Goal: Contribute content: Contribute content

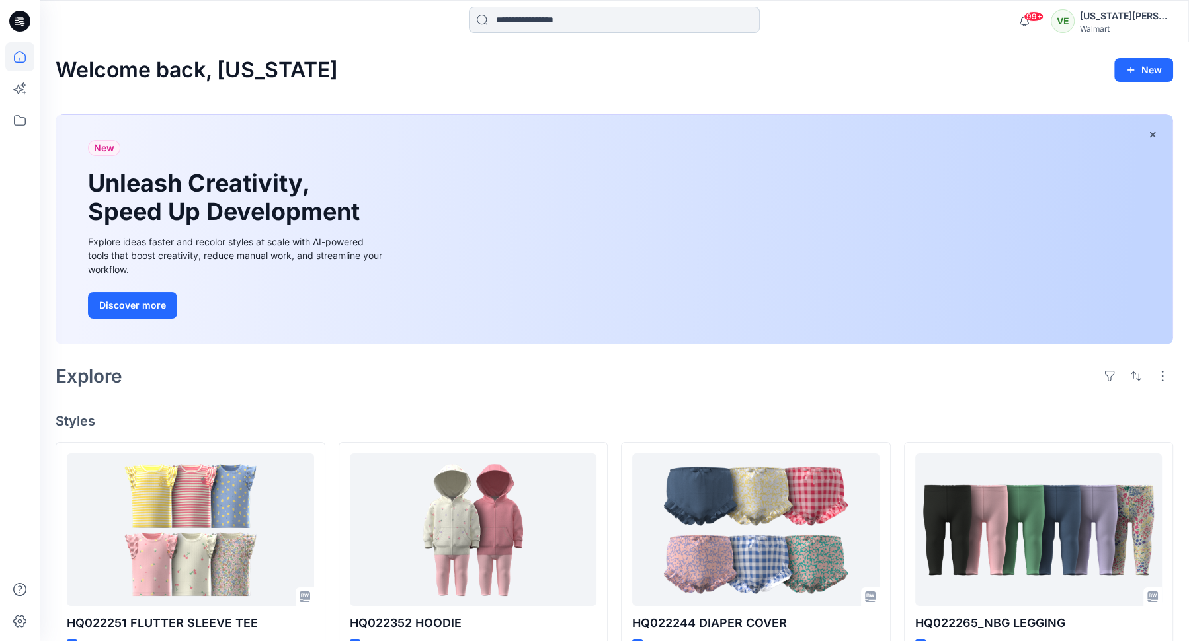
click at [678, 29] on input at bounding box center [614, 20] width 291 height 26
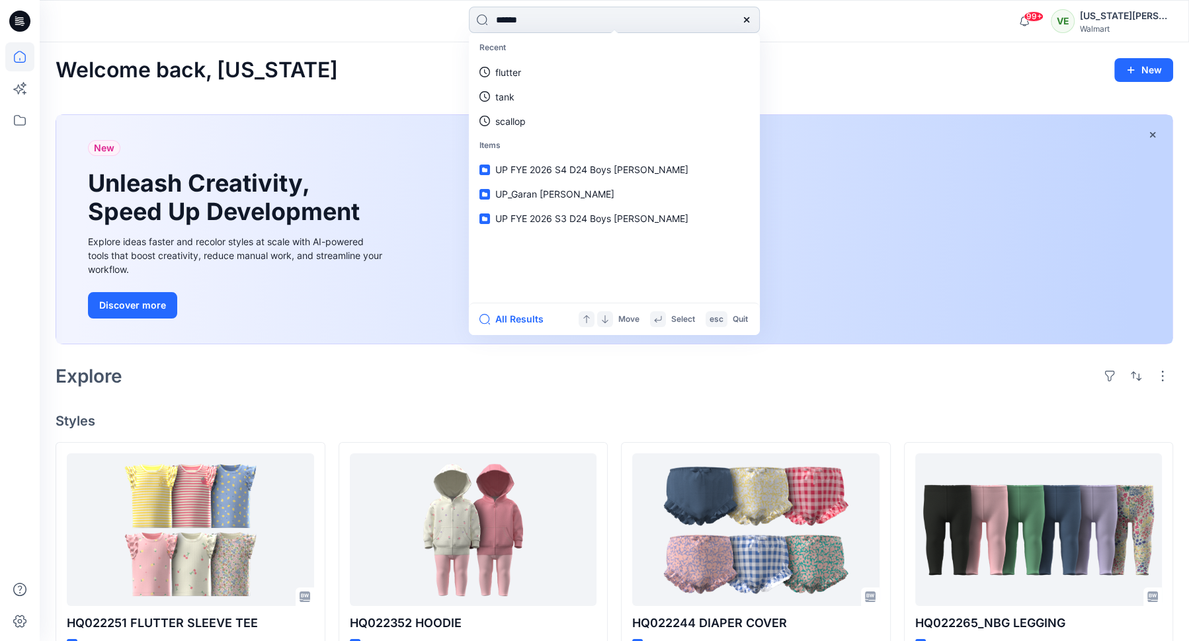
type input "*******"
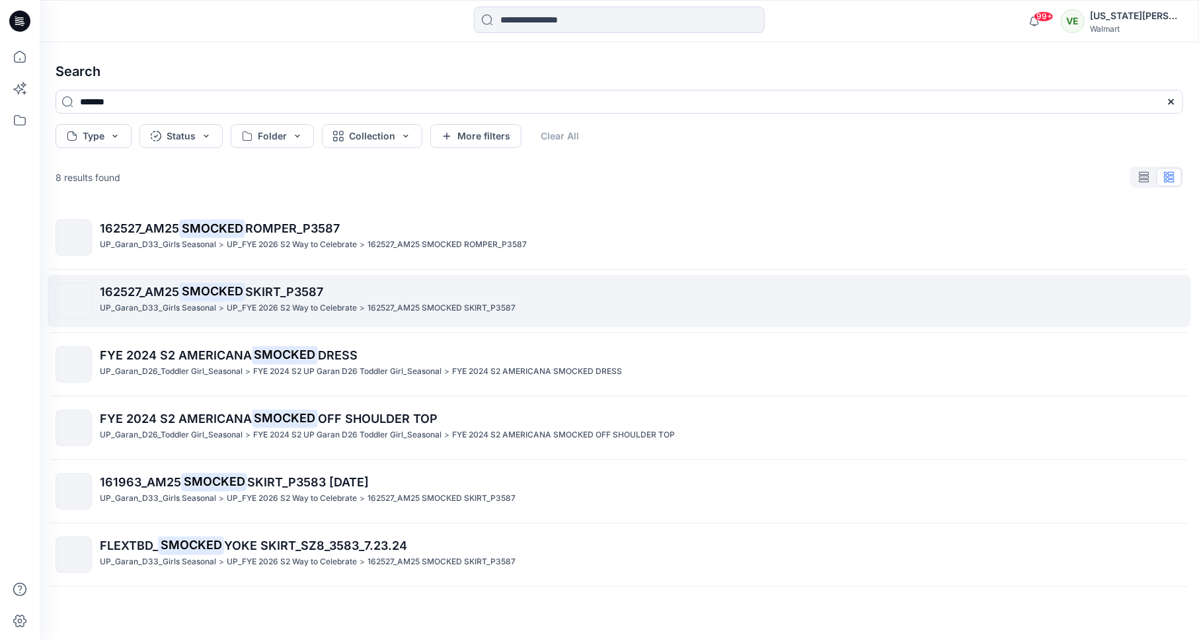
click at [323, 297] on span "SKIRT_P3587" at bounding box center [284, 292] width 78 height 14
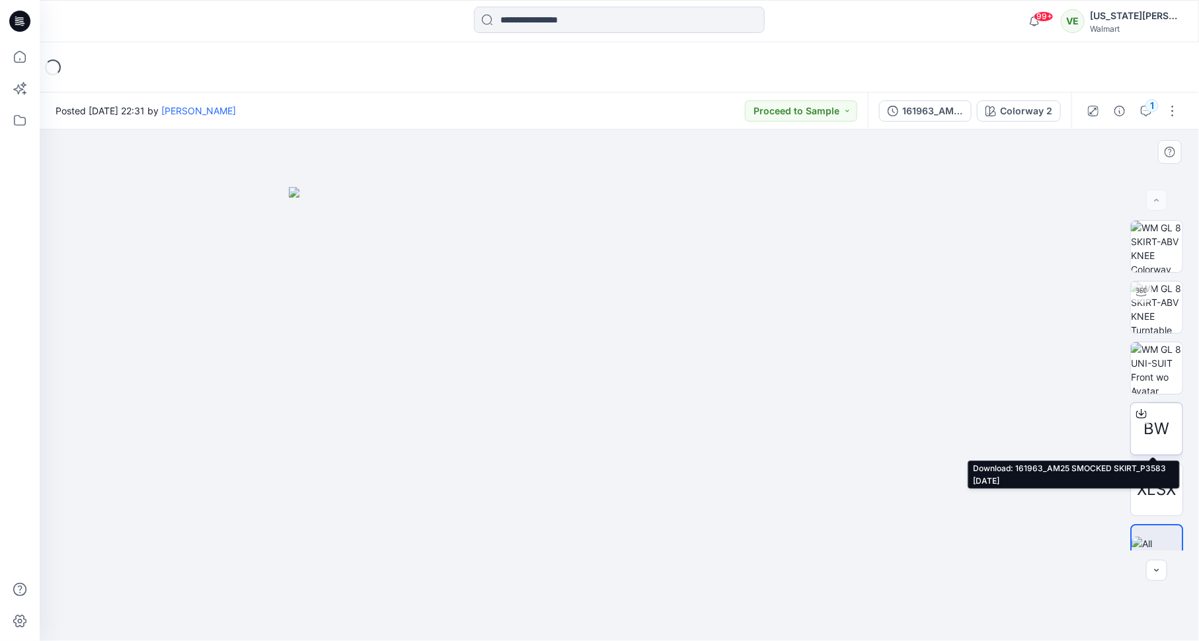
click at [1137, 411] on icon at bounding box center [1142, 414] width 11 height 11
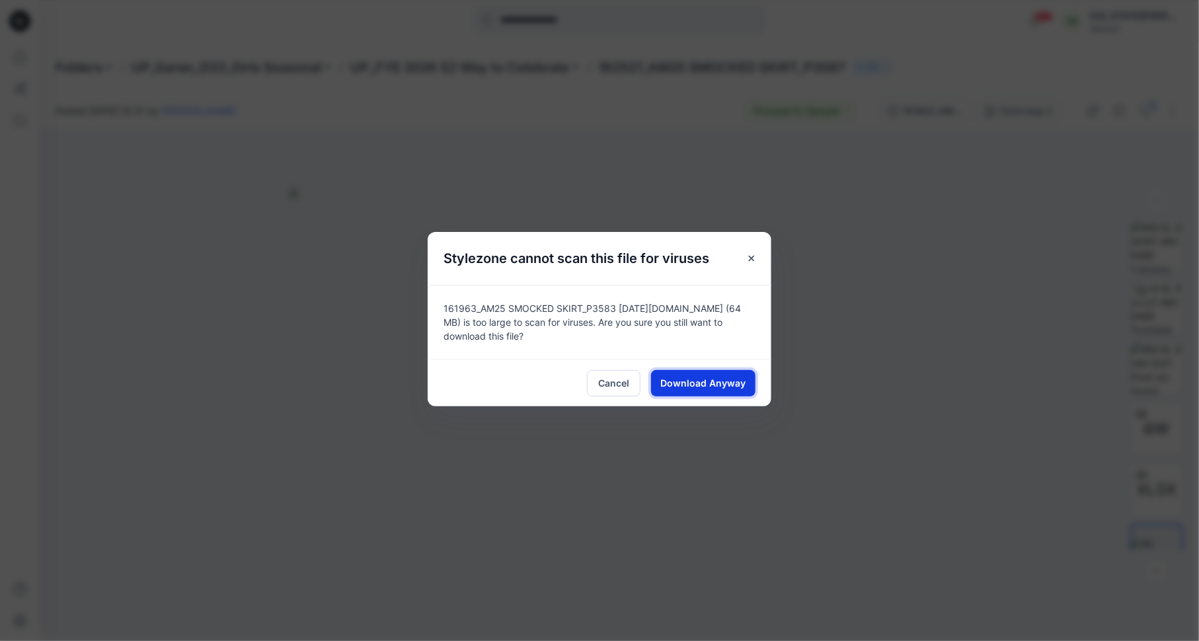
click at [705, 383] on span "Download Anyway" at bounding box center [703, 383] width 85 height 14
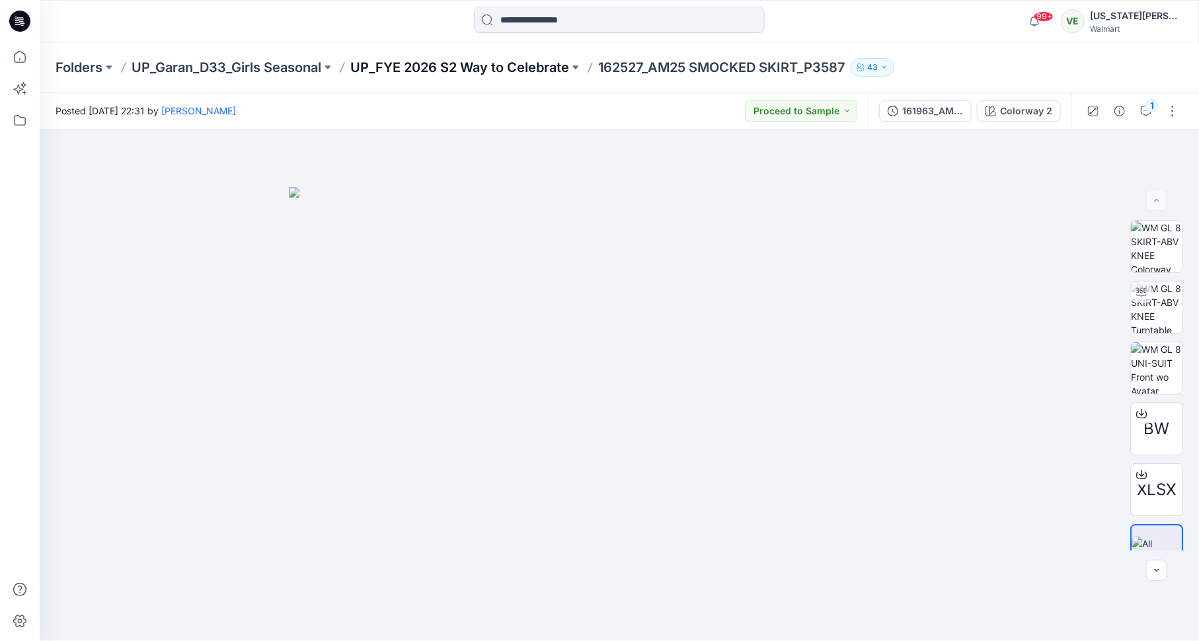
click at [518, 74] on p "UP_FYE 2026 S2 Way to Celebrate" at bounding box center [459, 67] width 219 height 19
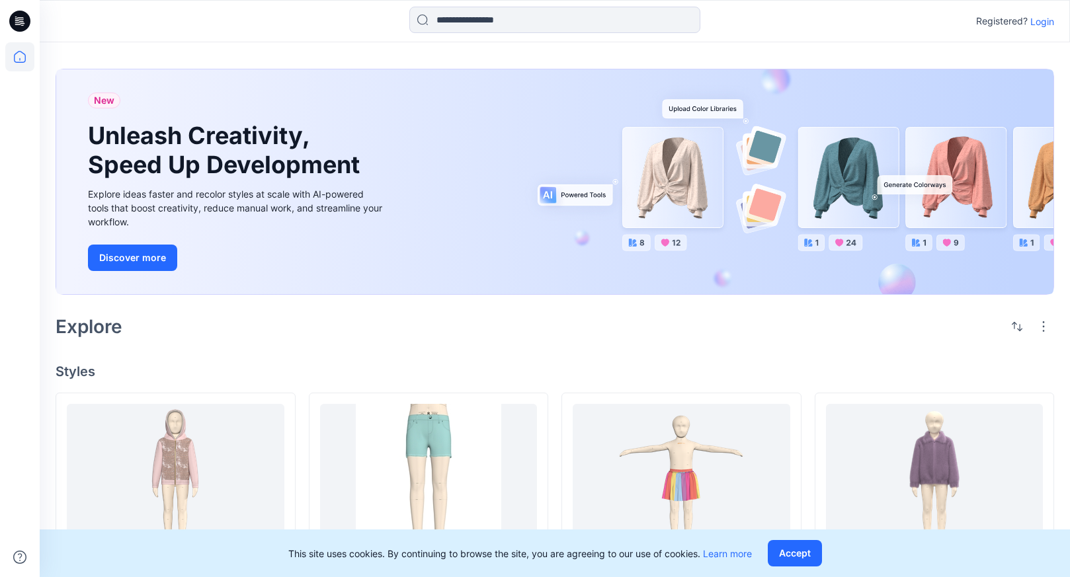
click at [1039, 19] on p "Login" at bounding box center [1042, 22] width 24 height 14
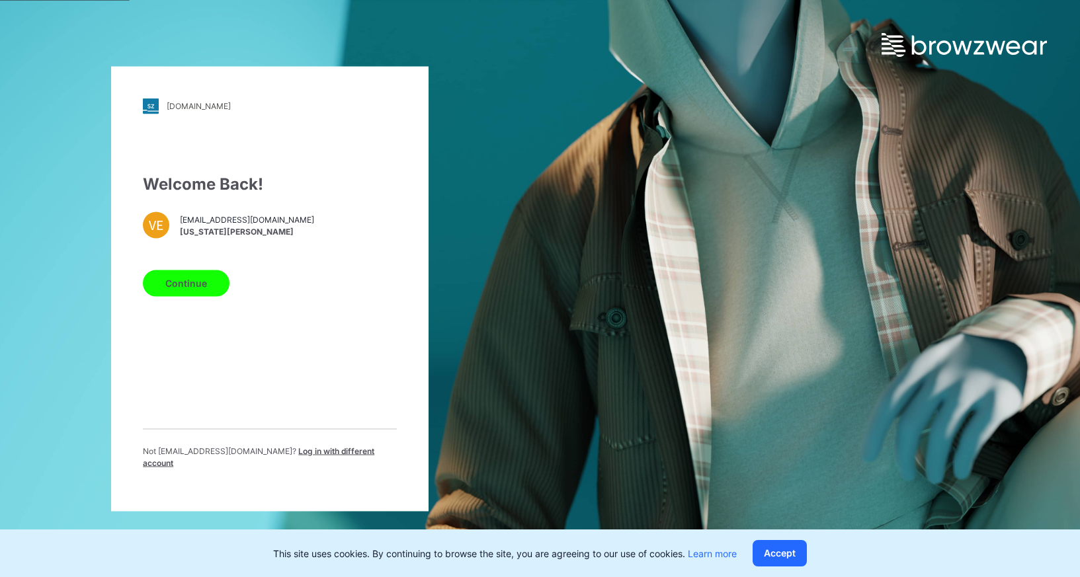
click at [167, 283] on button "Continue" at bounding box center [186, 283] width 87 height 26
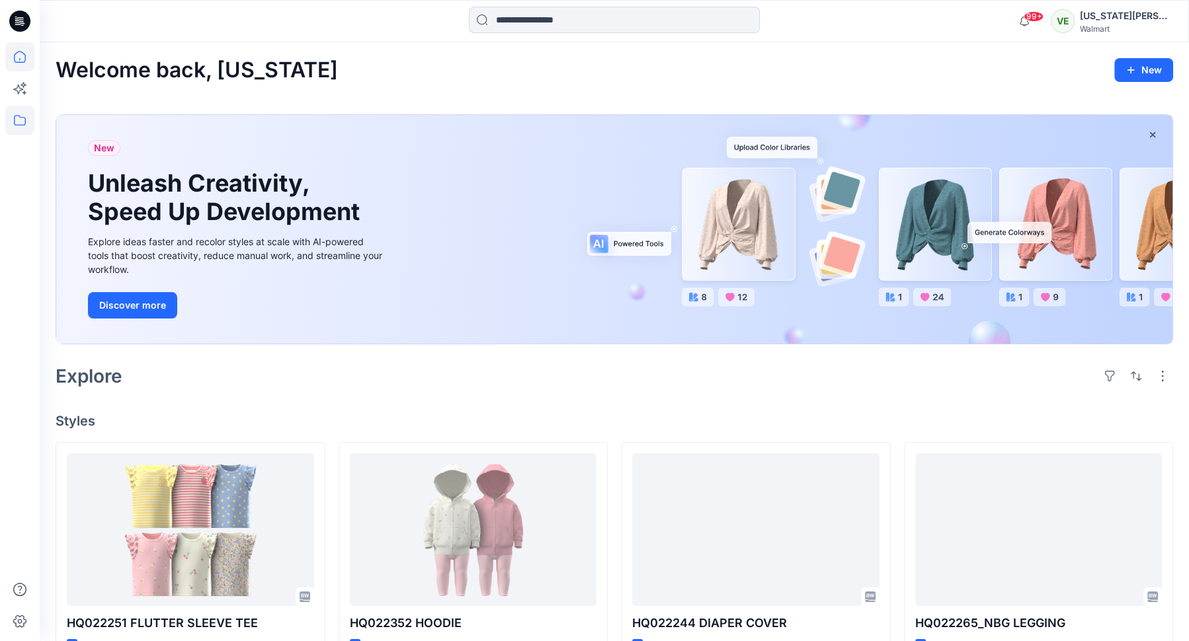
click at [20, 125] on icon at bounding box center [20, 120] width 12 height 11
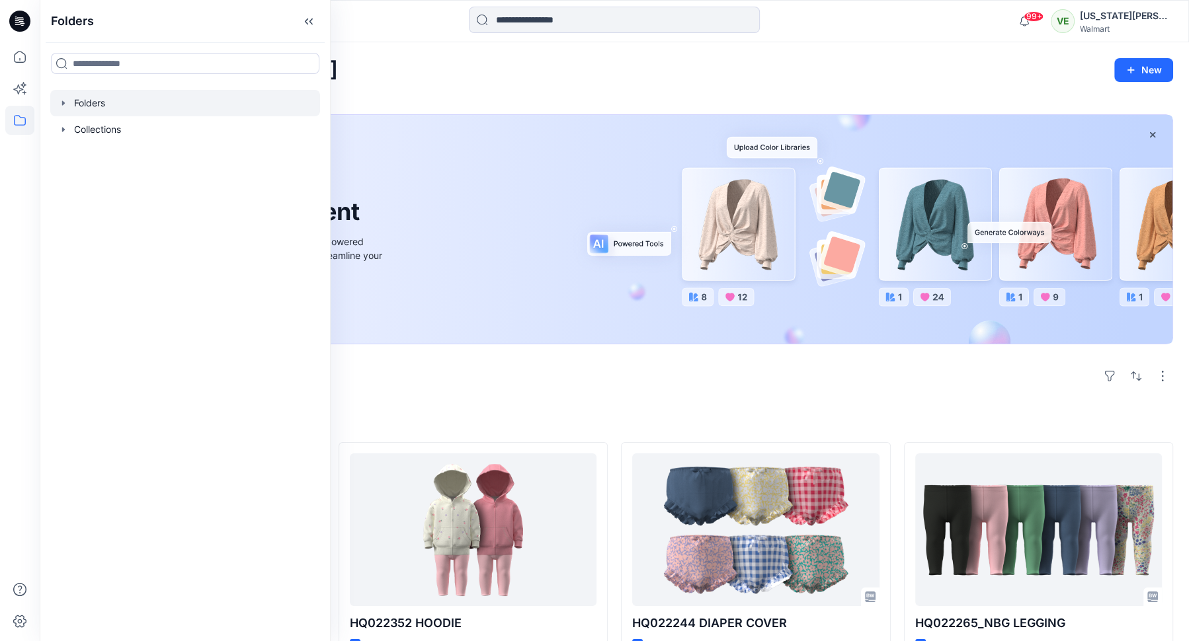
click at [106, 115] on div at bounding box center [185, 103] width 270 height 26
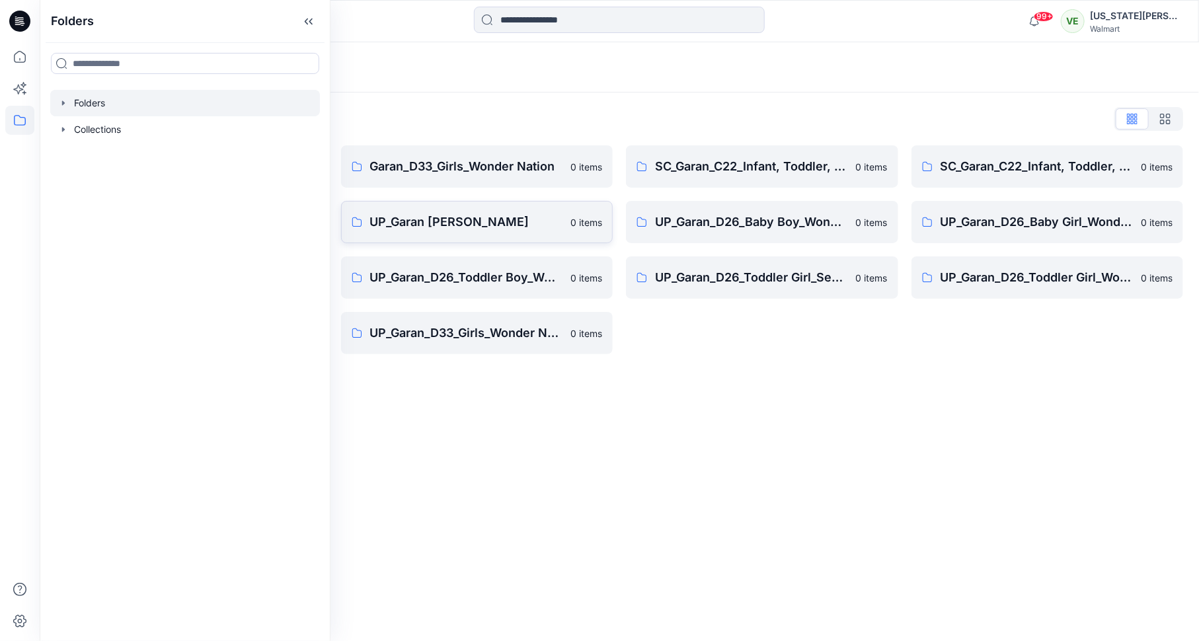
click at [512, 233] on link "UP_Garan Littles 0 items" at bounding box center [477, 222] width 272 height 42
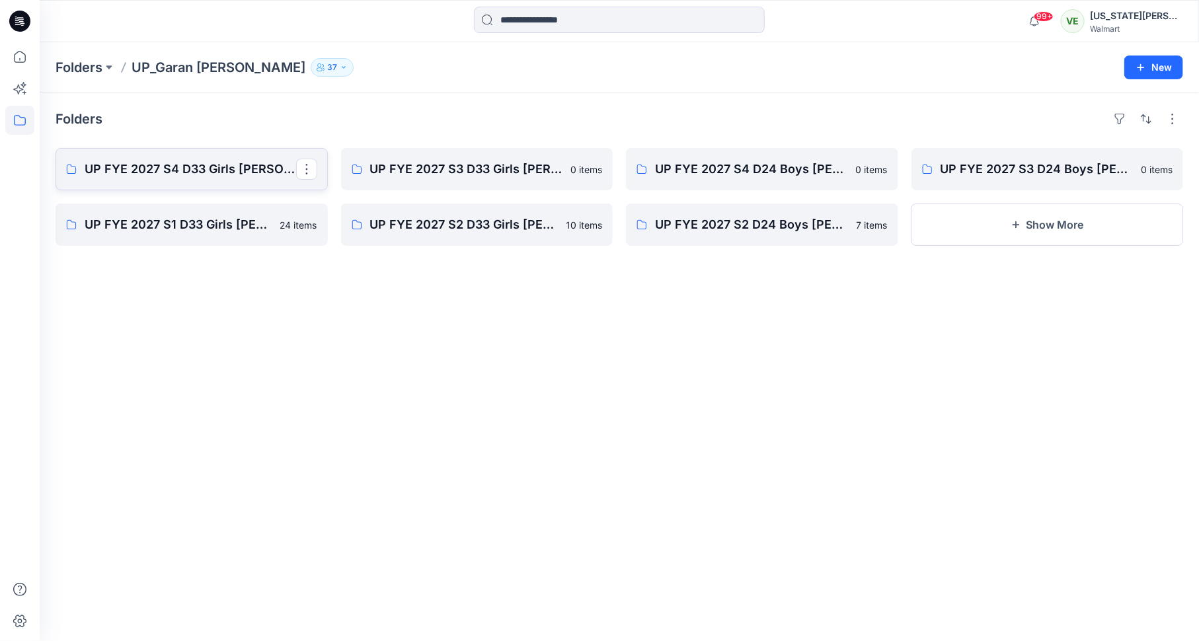
click at [245, 180] on link "UP FYE 2027 S4 D33 Girls Littles" at bounding box center [192, 169] width 272 height 42
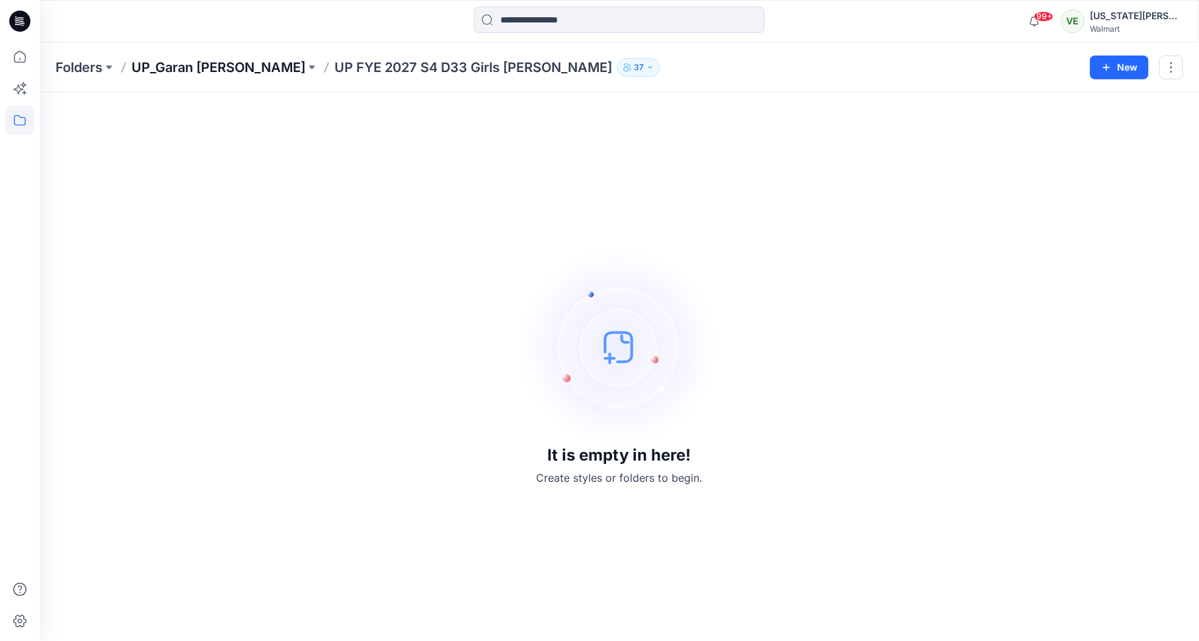
click at [218, 75] on p "UP_Garan [PERSON_NAME]" at bounding box center [219, 67] width 174 height 19
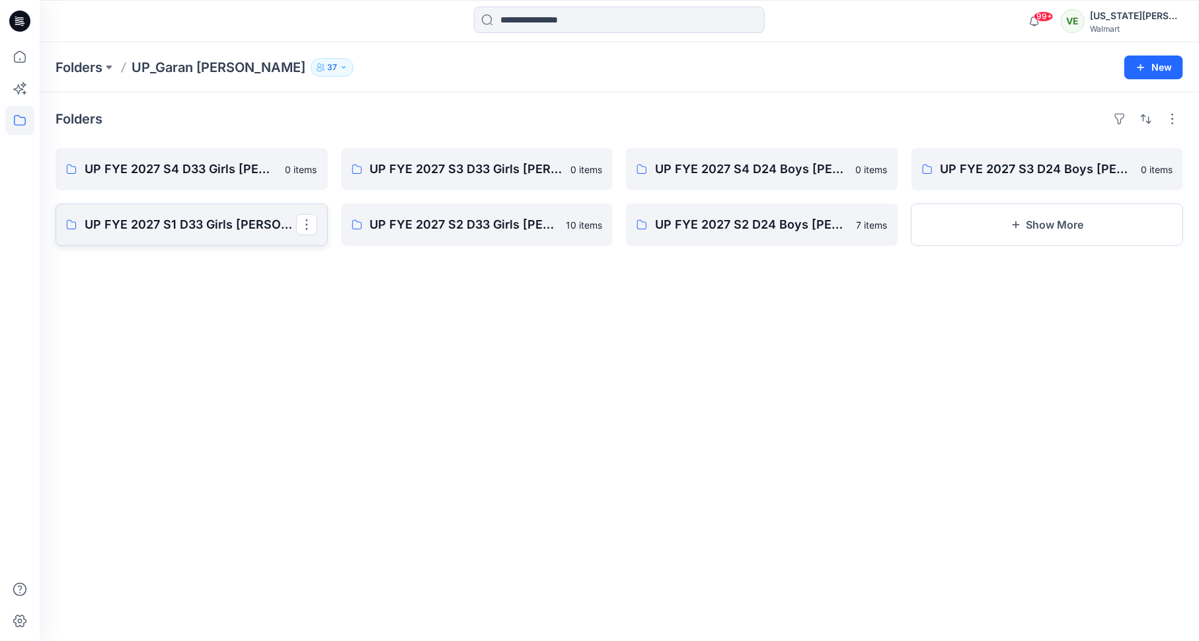
click at [205, 211] on link "UP FYE 2027 S1 D33 Girls Littles" at bounding box center [192, 225] width 272 height 42
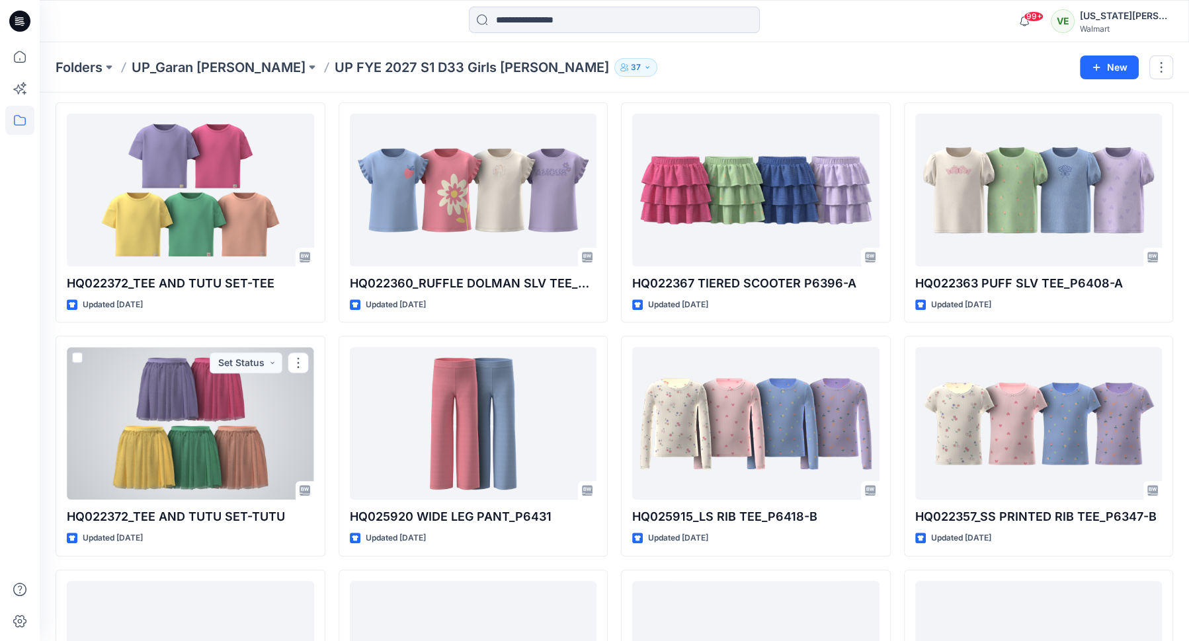
scroll to position [426, 0]
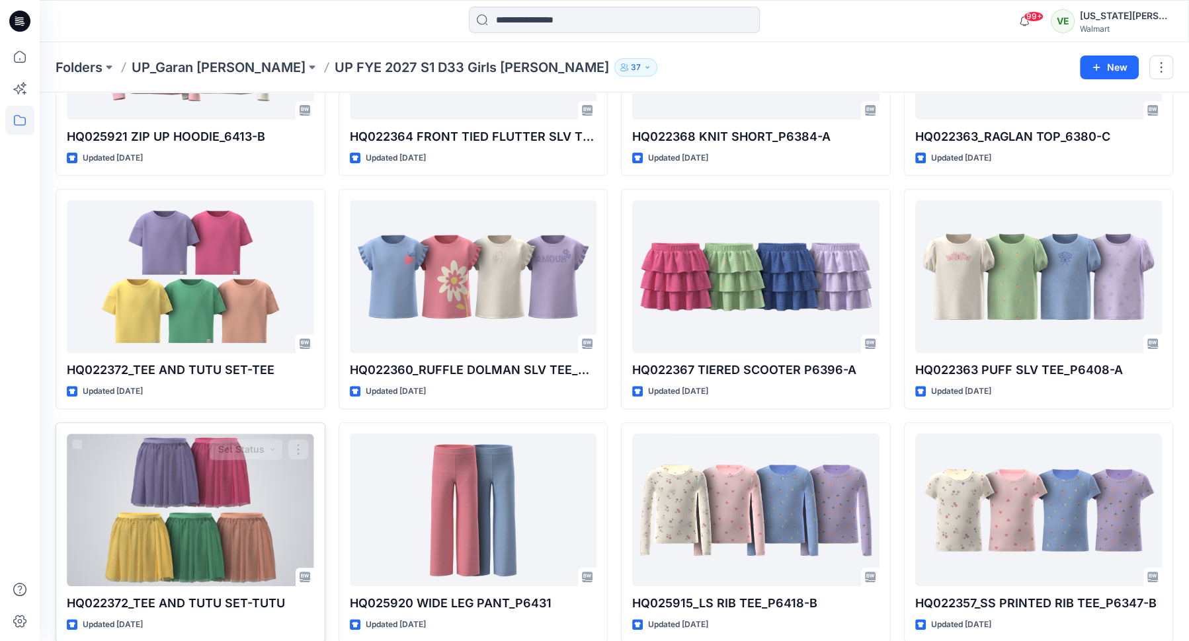
click at [215, 504] on div at bounding box center [190, 510] width 247 height 153
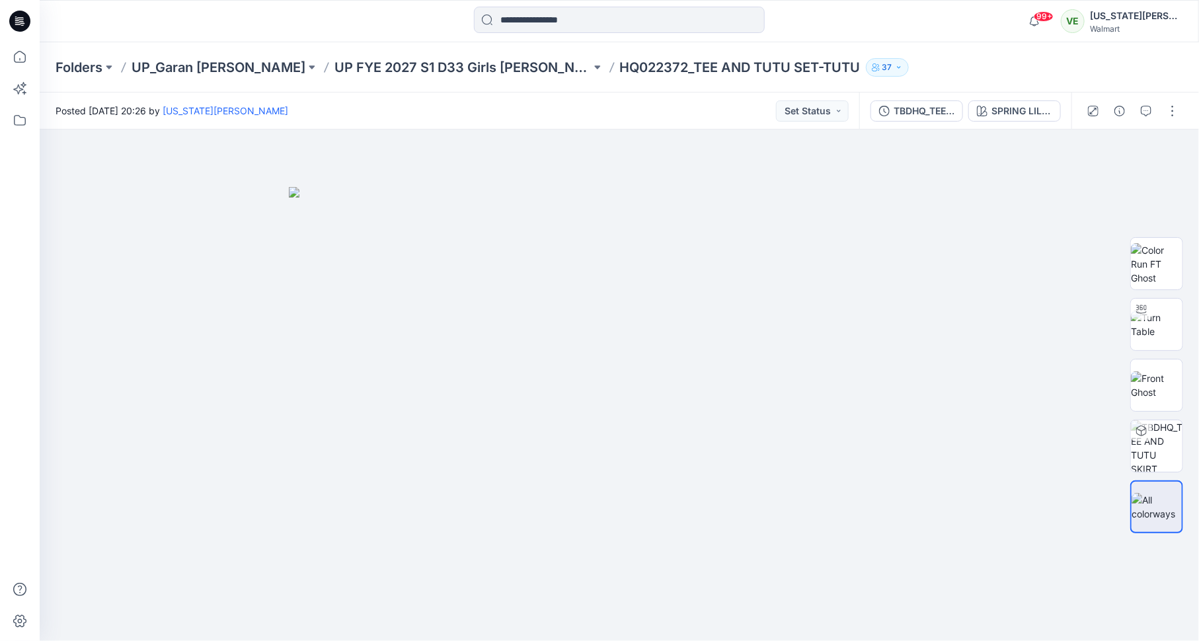
click at [1172, 122] on div at bounding box center [1133, 111] width 122 height 37
click at [1172, 112] on button "button" at bounding box center [1172, 110] width 21 height 21
click at [1121, 182] on button "Edit" at bounding box center [1118, 179] width 122 height 24
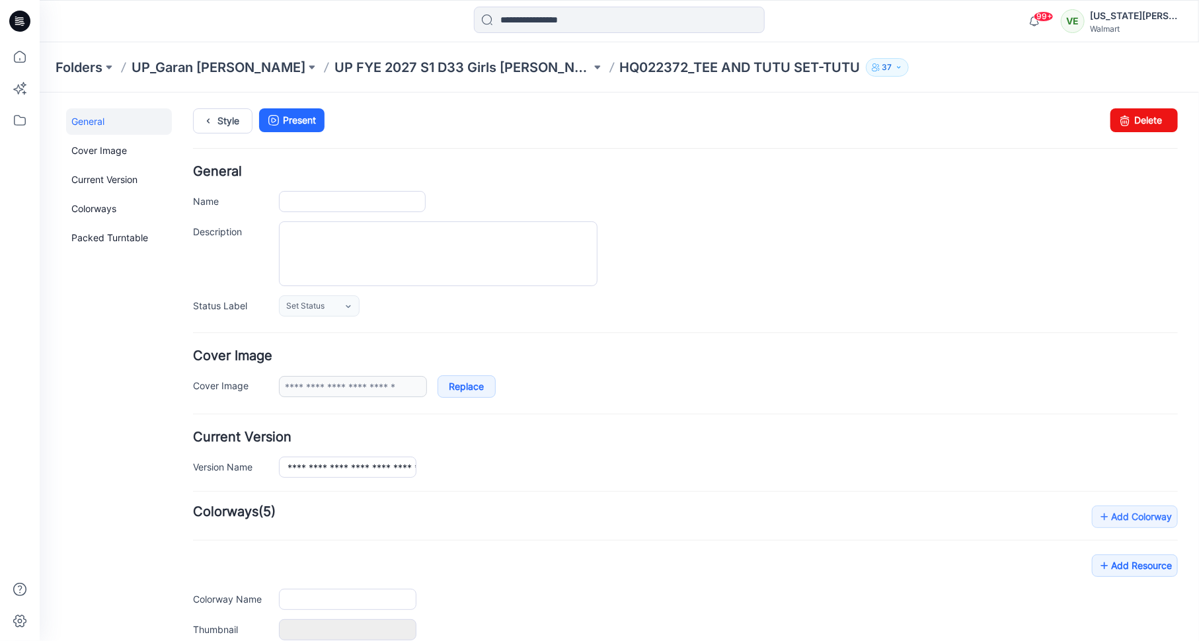
type input "**********"
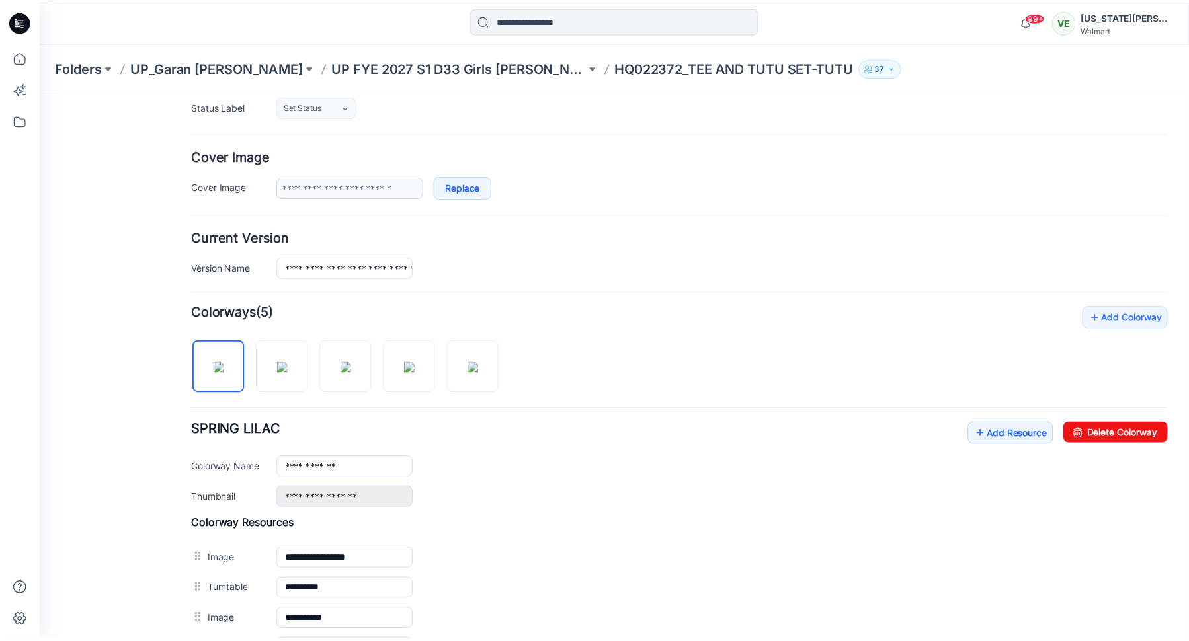
scroll to position [367, 0]
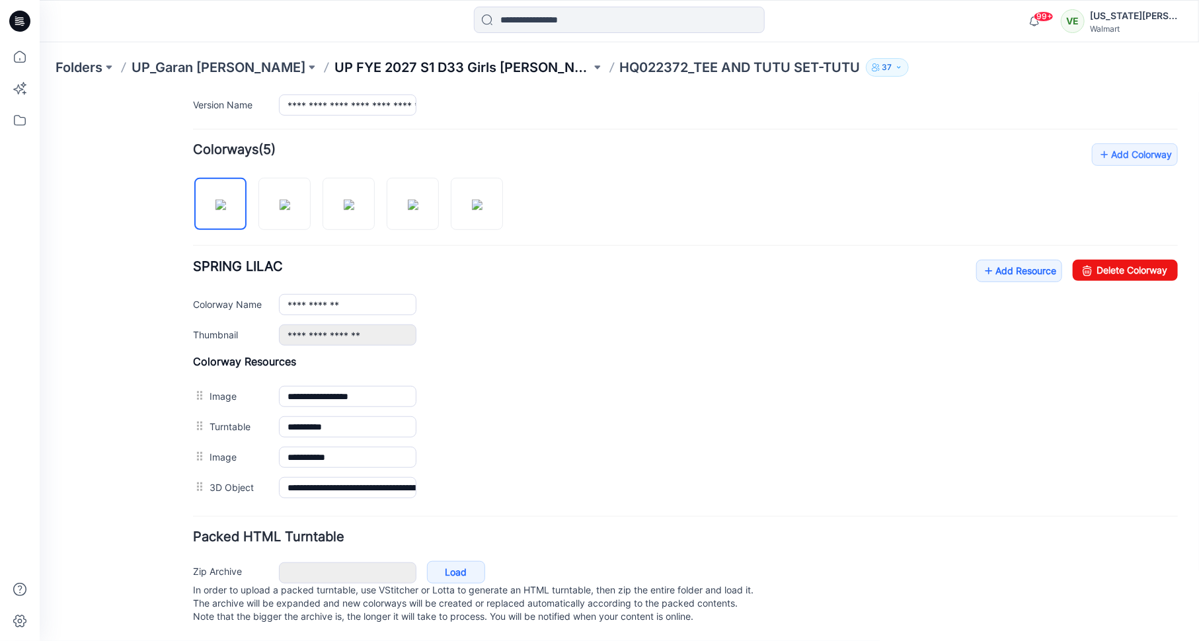
click at [425, 61] on p "UP FYE 2027 S1 D33 Girls Littles" at bounding box center [463, 67] width 257 height 19
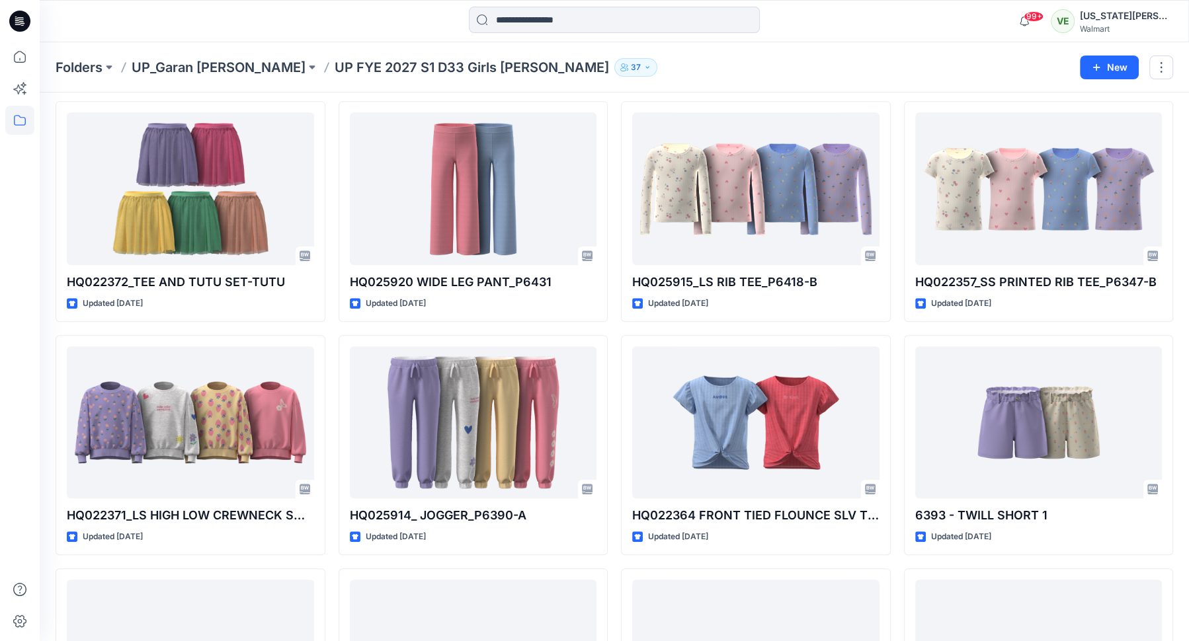
scroll to position [613, 0]
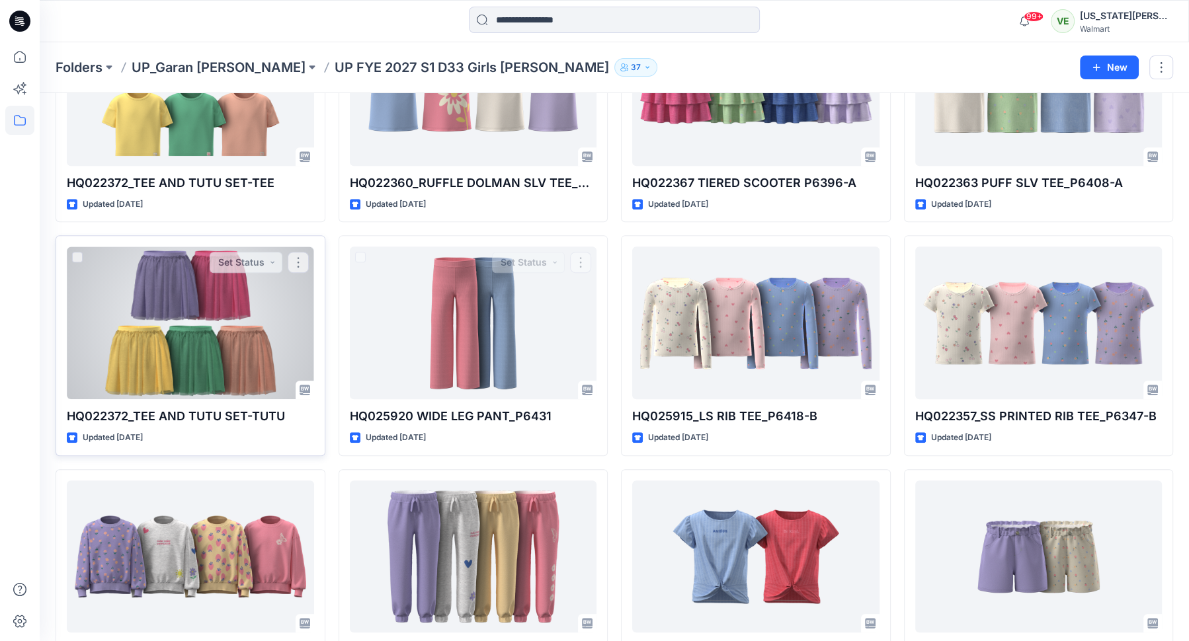
click at [283, 319] on div at bounding box center [190, 323] width 247 height 153
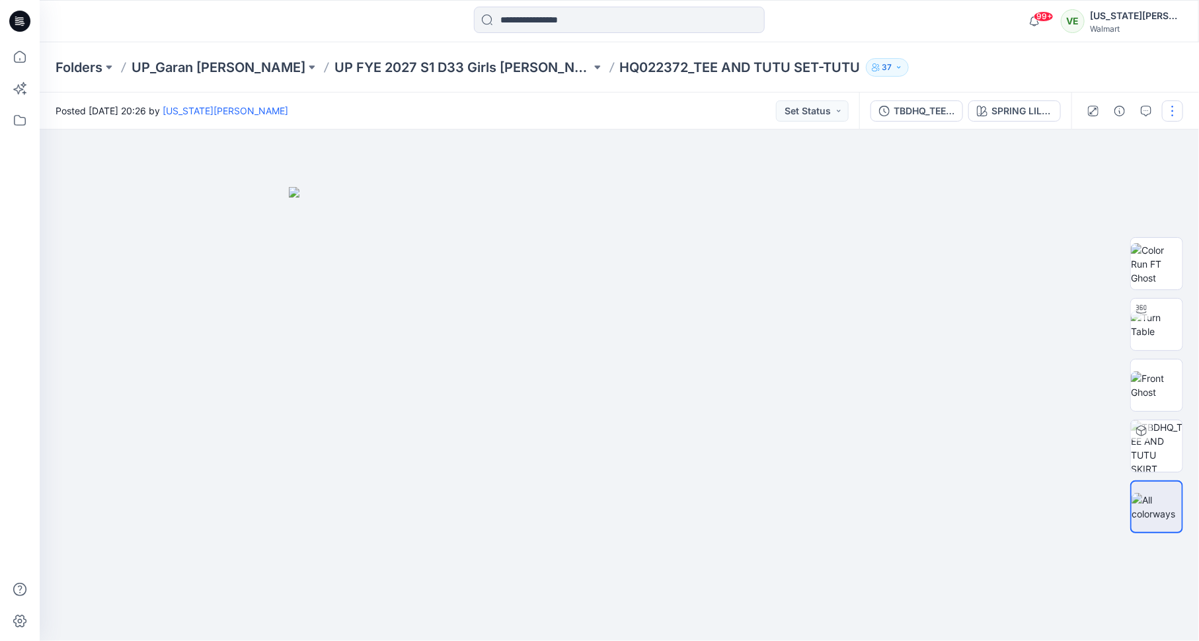
click at [1182, 107] on button "button" at bounding box center [1172, 110] width 21 height 21
click at [1101, 176] on button "Edit" at bounding box center [1118, 179] width 122 height 24
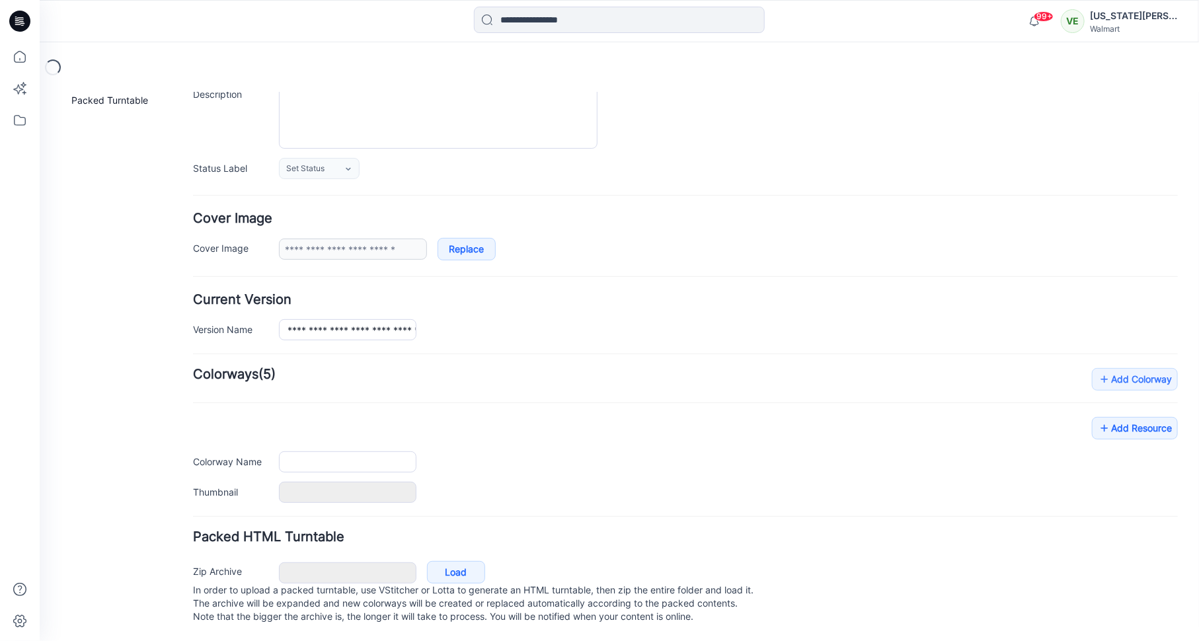
type input "**********"
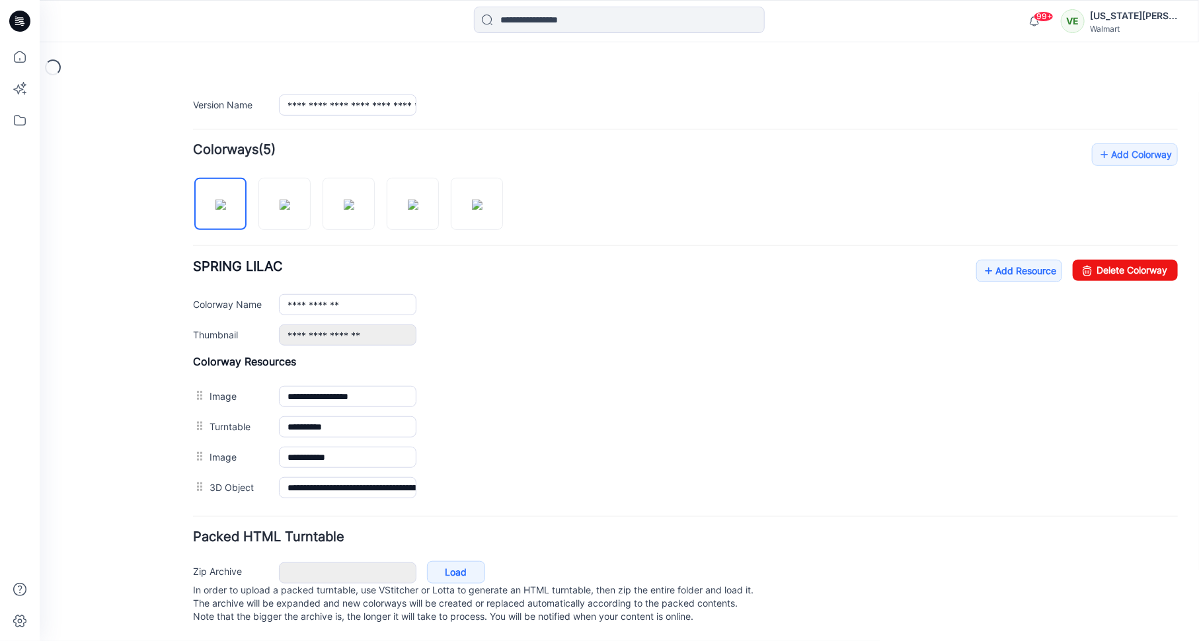
scroll to position [367, 0]
click at [1030, 259] on link "Add Resource" at bounding box center [1019, 270] width 86 height 22
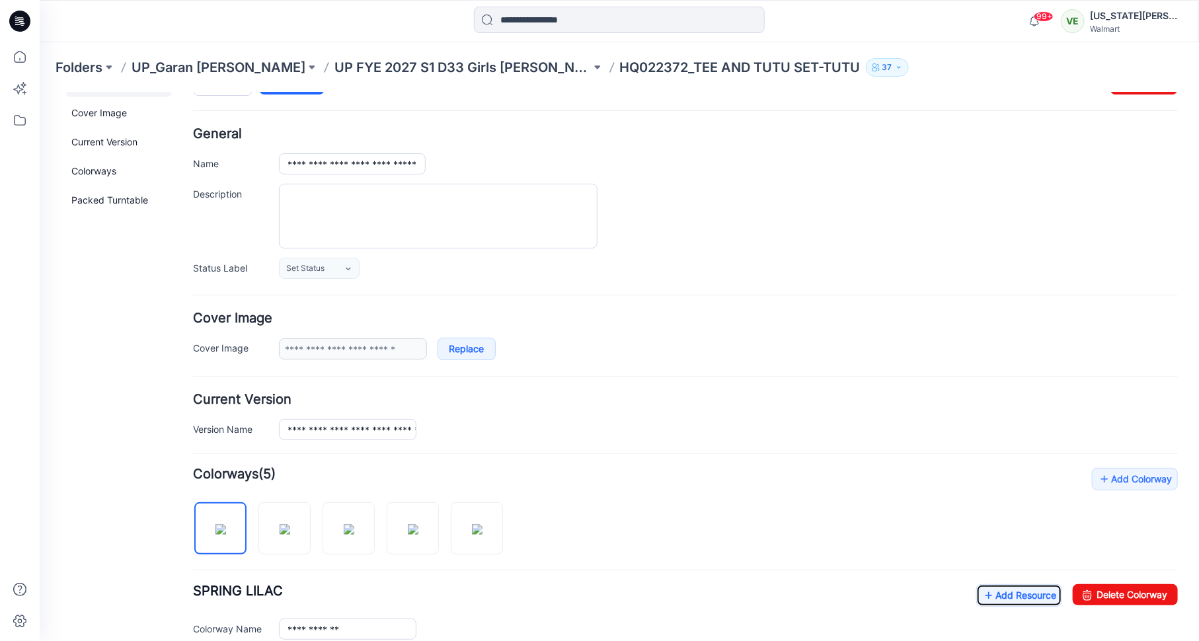
scroll to position [0, 0]
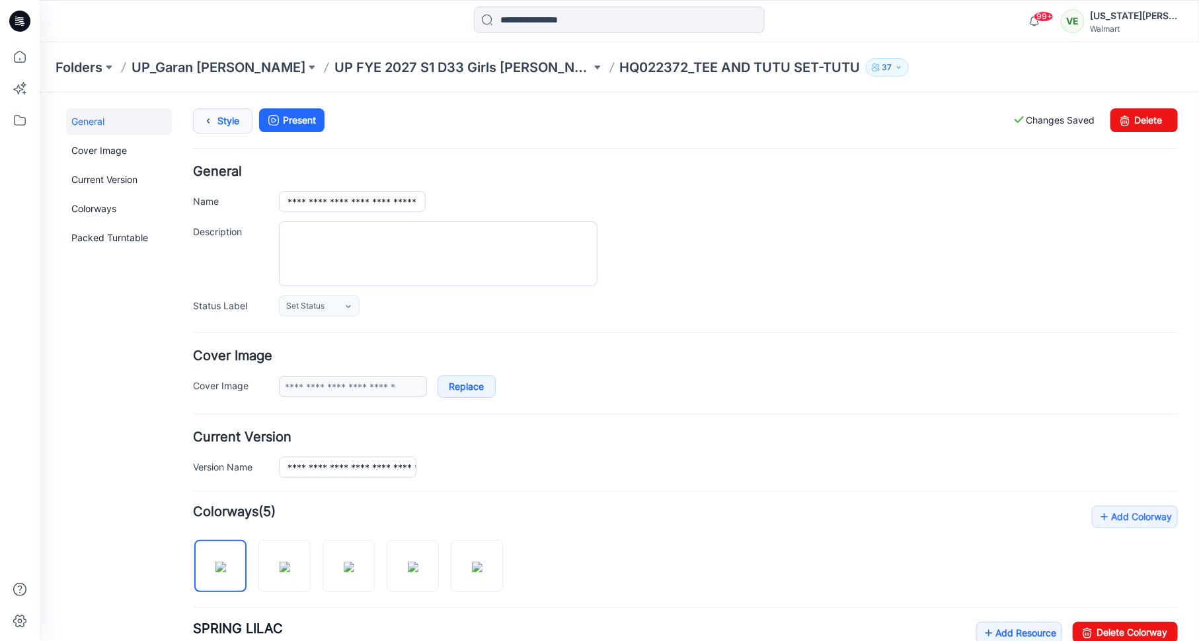
click at [236, 122] on link "Style" at bounding box center [222, 120] width 60 height 25
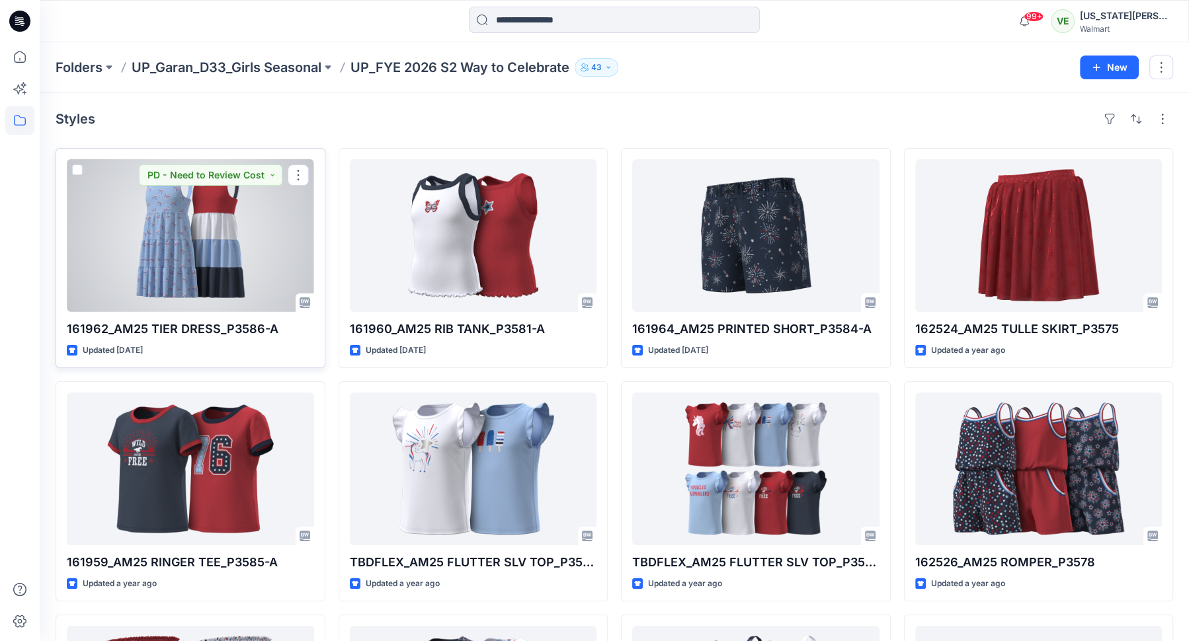
click at [138, 274] on div at bounding box center [190, 235] width 247 height 153
